Goal: Task Accomplishment & Management: Manage account settings

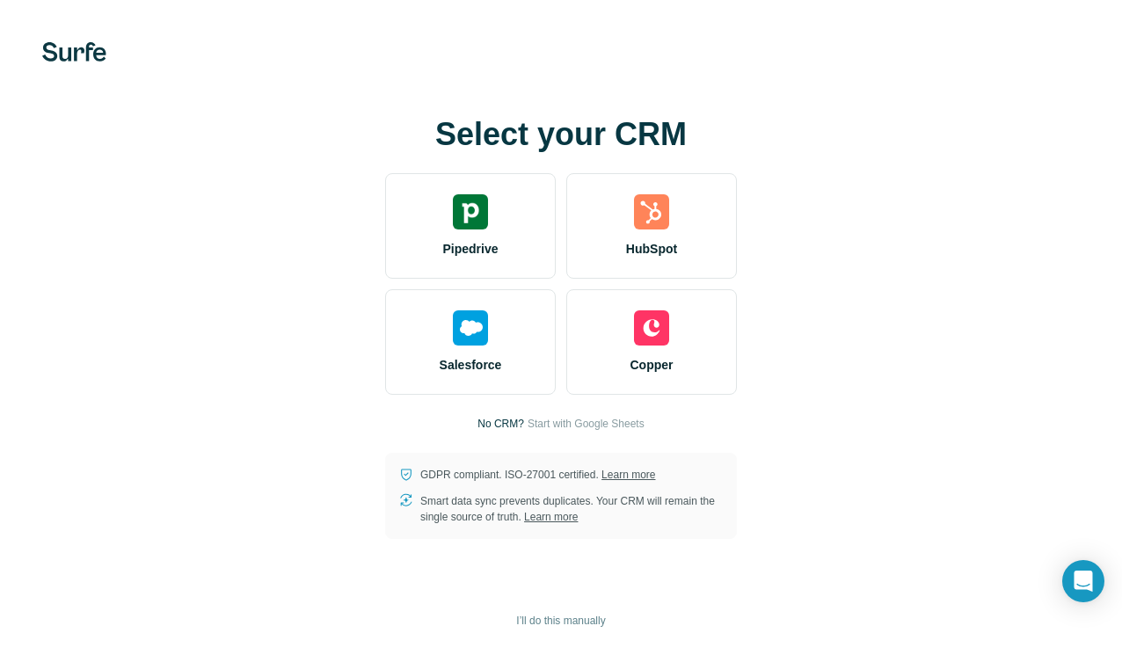
click at [828, 244] on div "Select your CRM Pipedrive HubSpot Salesforce Copper No CRM? Start with Google S…" at bounding box center [561, 328] width 1052 height 422
click at [492, 250] on span "Pipedrive" at bounding box center [469, 249] width 55 height 18
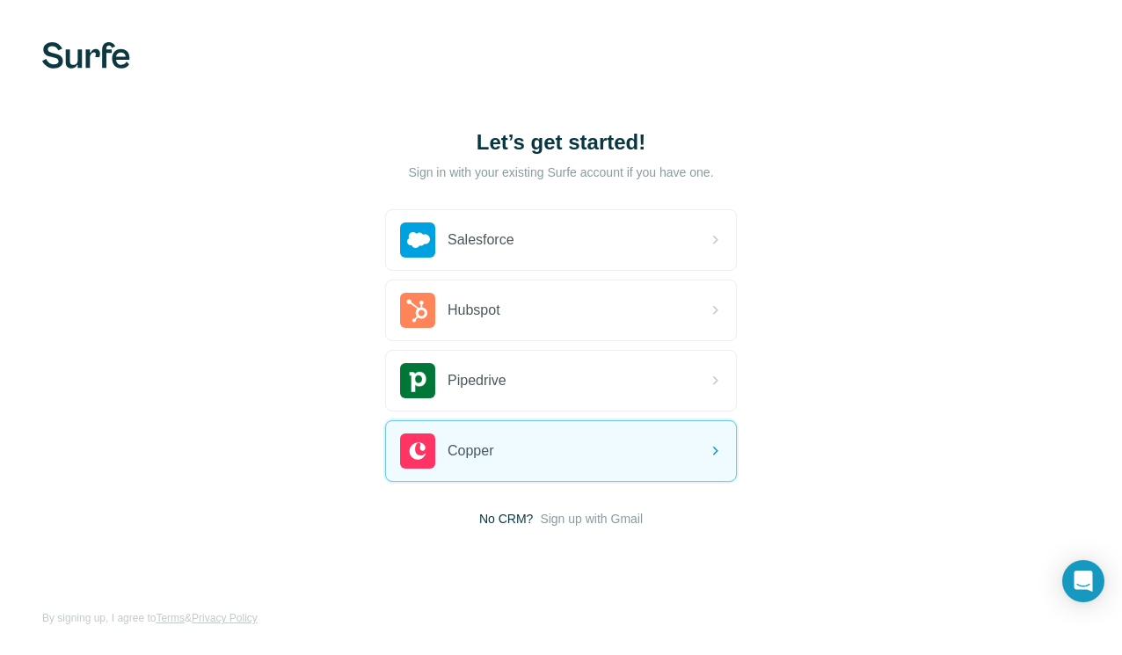
click at [487, 455] on span "Copper" at bounding box center [471, 451] width 46 height 21
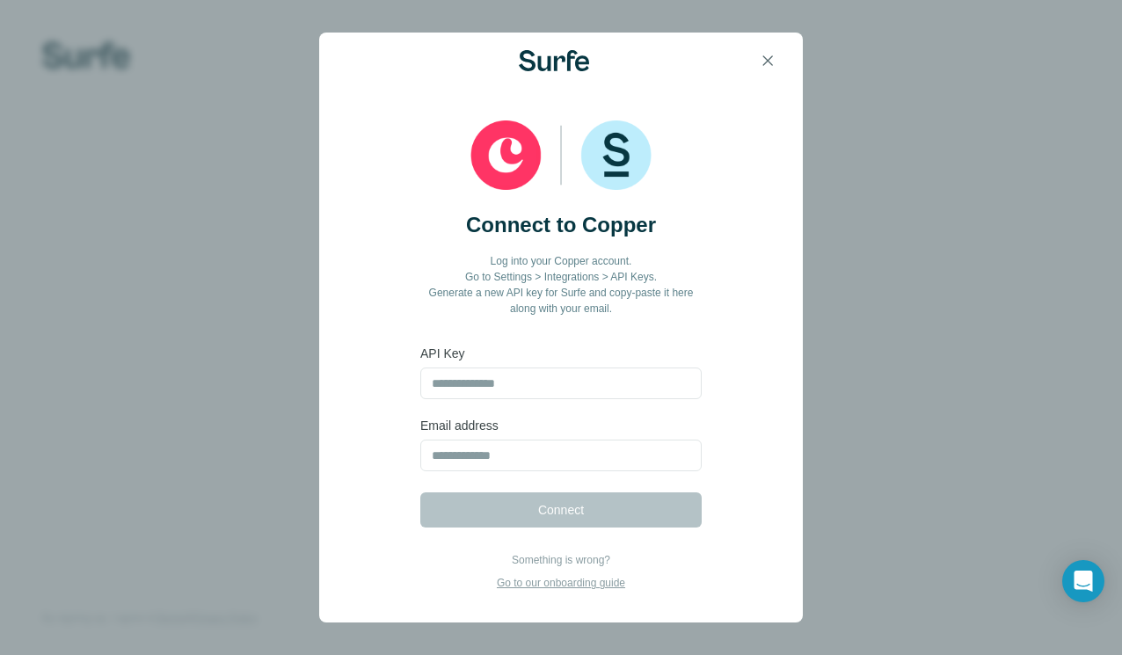
click at [769, 65] on icon "button" at bounding box center [768, 61] width 18 height 18
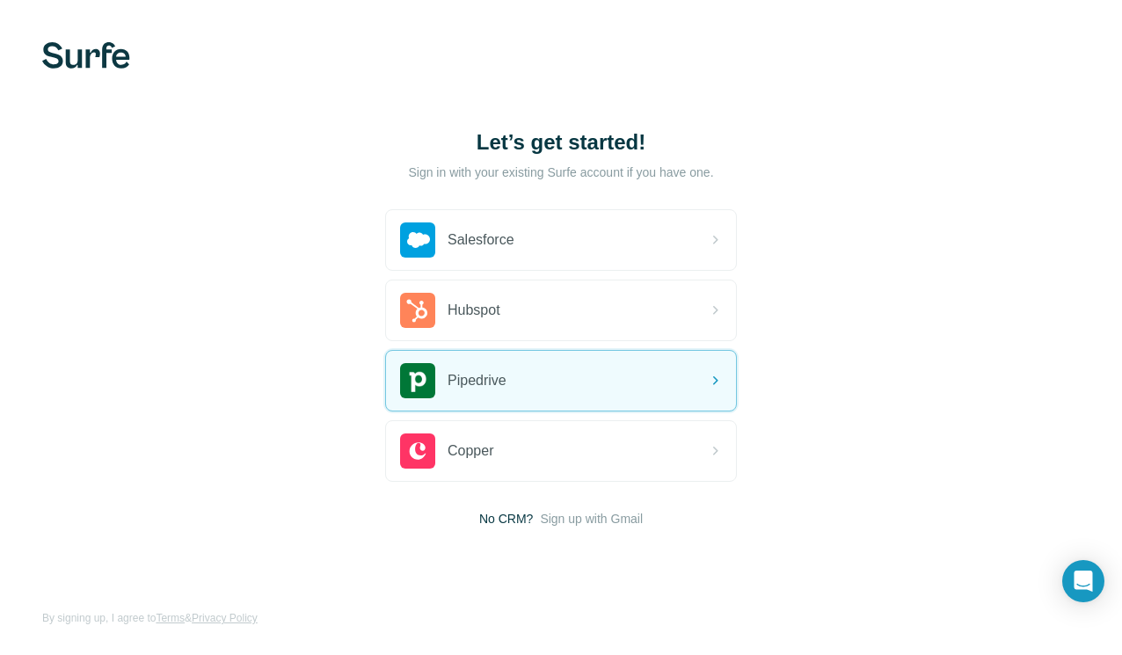
click at [477, 375] on span "Pipedrive" at bounding box center [477, 380] width 59 height 21
